Goal: Task Accomplishment & Management: Use online tool/utility

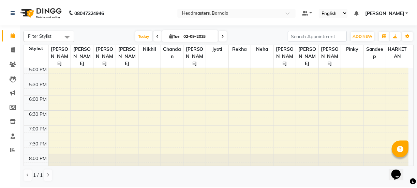
scroll to position [282, 0]
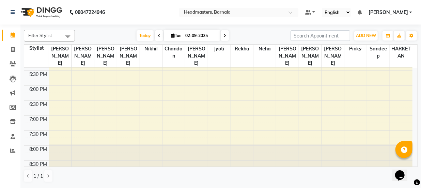
click at [417, 68] on td "8:00 AM 8:30 AM 9:00 AM 9:30 AM 10:00 AM 10:30 AM 11:00 AM 11:30 AM 12:00 PM 12…" at bounding box center [221, 117] width 394 height 99
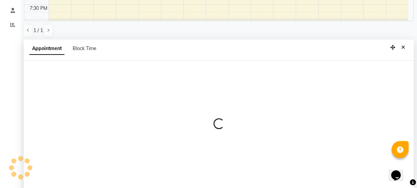
select select "88993"
select select "tentative"
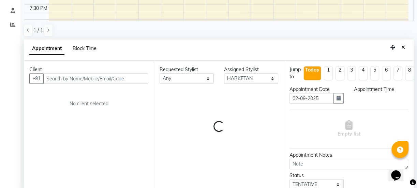
scroll to position [133, 0]
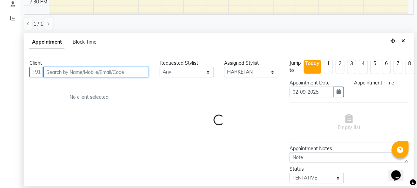
select select "1050"
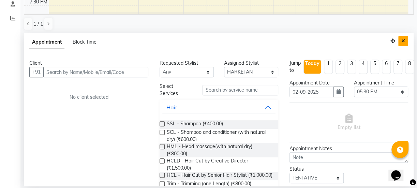
click at [402, 43] on icon "Close" at bounding box center [403, 41] width 4 height 5
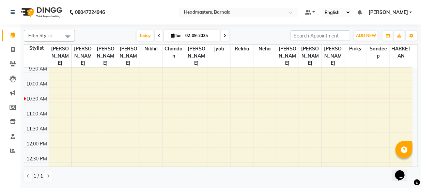
scroll to position [0, 0]
